Goal: Find specific page/section: Find specific page/section

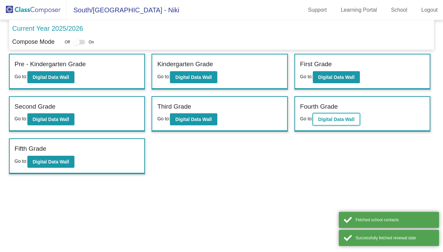
click at [327, 115] on button "Digital Data Wall" at bounding box center [336, 119] width 47 height 12
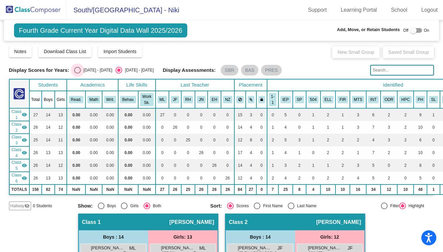
click at [78, 71] on div "Select an option" at bounding box center [77, 70] width 7 height 7
click at [77, 73] on input "[DATE] - [DATE]" at bounding box center [77, 73] width 0 height 0
radio input "true"
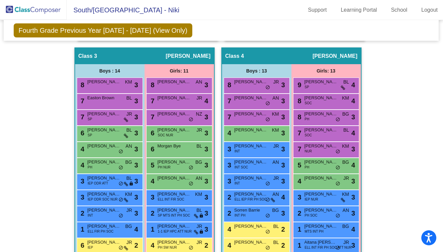
scroll to position [423, 0]
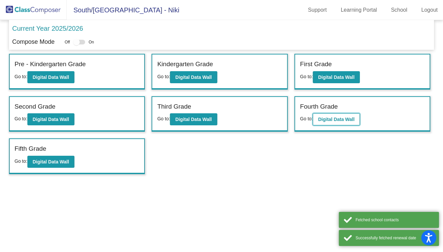
click at [335, 116] on button "Digital Data Wall" at bounding box center [336, 119] width 47 height 12
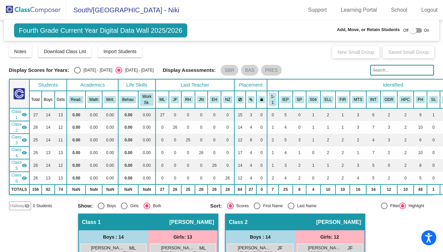
click at [75, 71] on div "Select an option" at bounding box center [77, 70] width 7 height 7
click at [77, 73] on input "[DATE] - [DATE]" at bounding box center [77, 73] width 0 height 0
radio input "true"
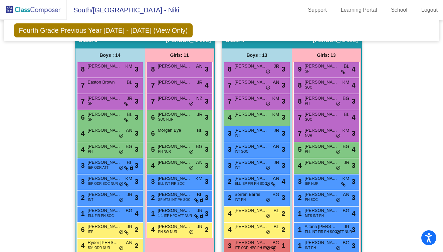
scroll to position [431, 0]
